Goal: Book appointment/travel/reservation

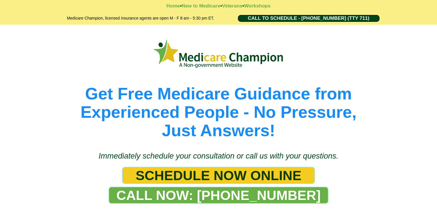
click at [281, 18] on span "CALL TO SCHEDULE - [PHONE_NUMBER] (TTY 711)" at bounding box center [308, 19] width 121 height 6
click at [313, 170] on link "SCHEDULE NOW ONLINE" at bounding box center [218, 175] width 193 height 17
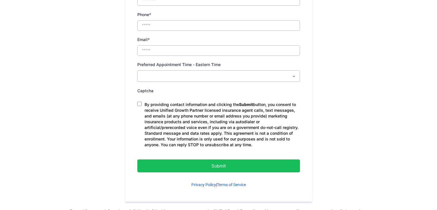
scroll to position [345, 0]
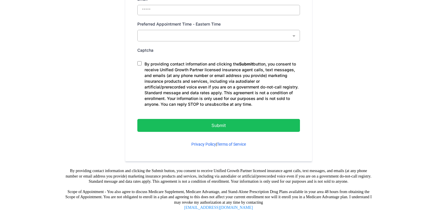
click at [190, 126] on p "Submit" at bounding box center [219, 125] width 134 height 8
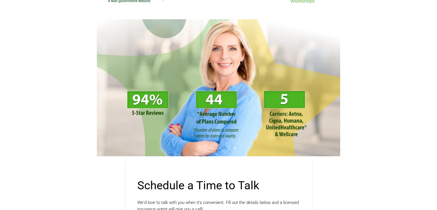
scroll to position [0, 0]
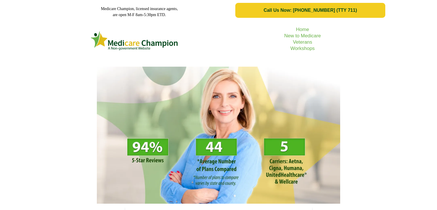
click at [309, 9] on span "Call Us Now: [PHONE_NUMBER] (TTY 711)" at bounding box center [309, 10] width 93 height 5
click at [303, 47] on link "Workshops" at bounding box center [302, 48] width 24 height 5
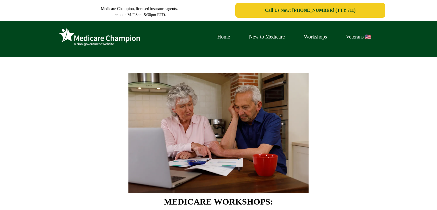
click at [366, 34] on link "Veterans 🇺🇸" at bounding box center [358, 36] width 44 height 9
